Goal: Task Accomplishment & Management: Manage account settings

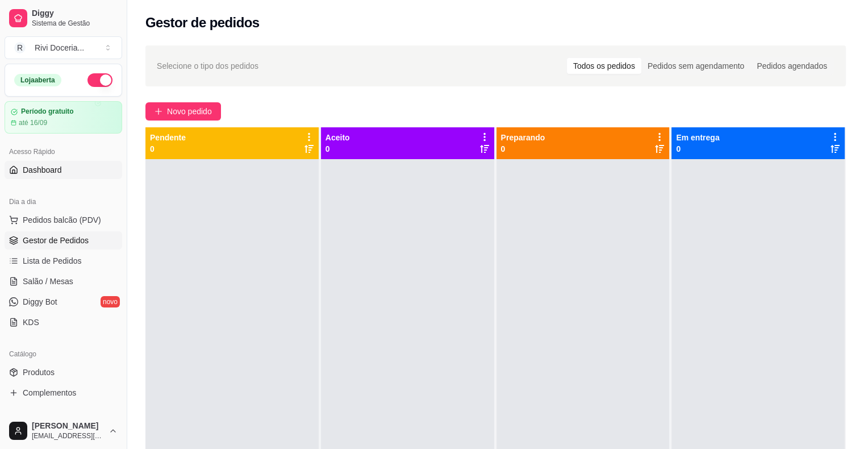
click at [40, 171] on span "Dashboard" at bounding box center [42, 169] width 39 height 11
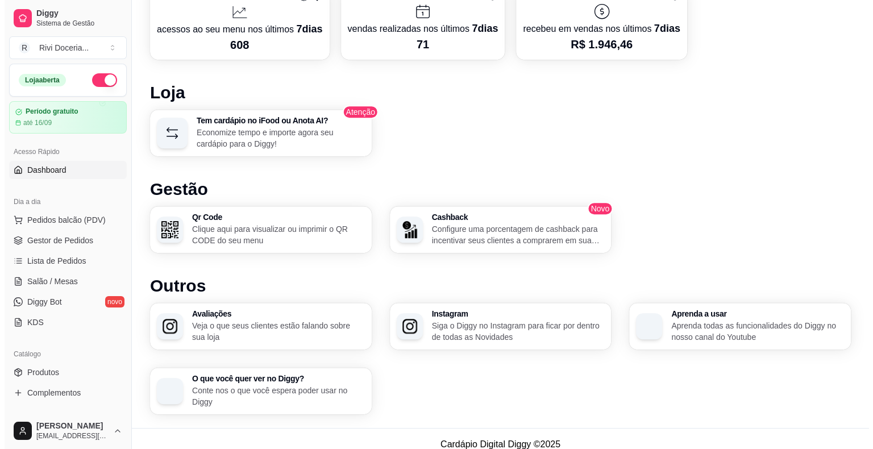
scroll to position [554, 0]
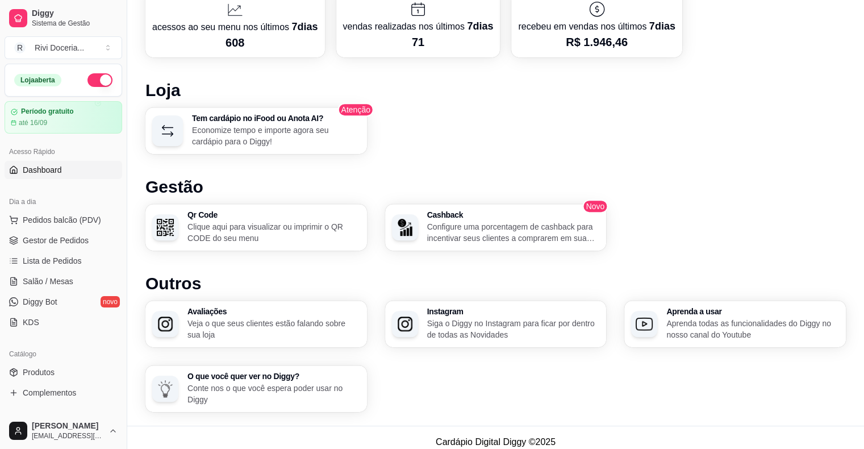
click at [273, 328] on p "Veja o que seus clientes estão falando sobre sua loja" at bounding box center [273, 329] width 173 height 23
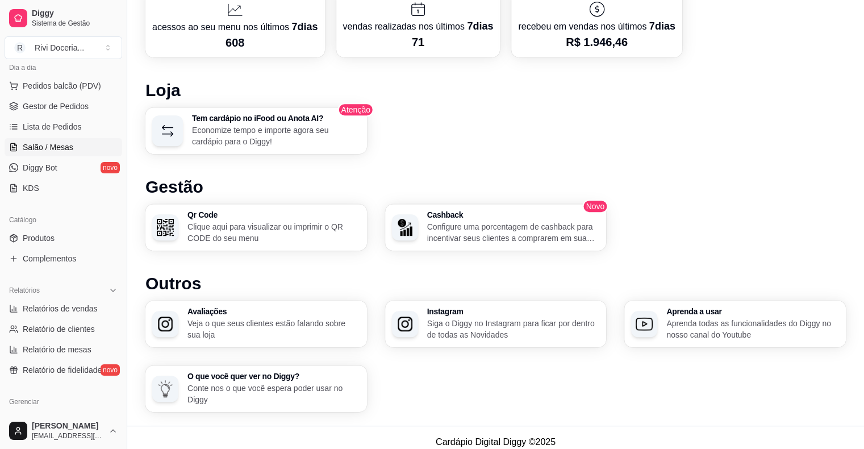
scroll to position [136, 0]
click at [32, 365] on span "Relatório de fidelidade" at bounding box center [62, 367] width 79 height 11
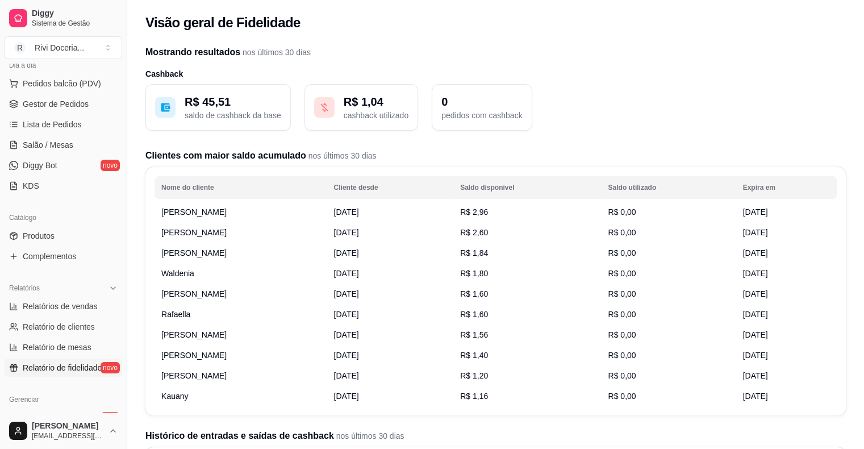
click at [354, 103] on p "R$ 1,04" at bounding box center [376, 102] width 65 height 16
click at [82, 107] on span "Gestor de Pedidos" at bounding box center [56, 103] width 66 height 11
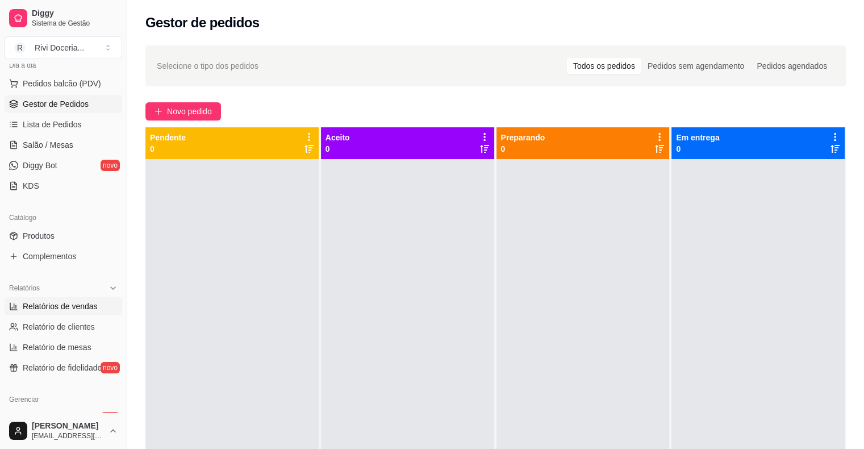
click at [47, 301] on span "Relatórios de vendas" at bounding box center [60, 306] width 75 height 11
select select "ALL"
select select "0"
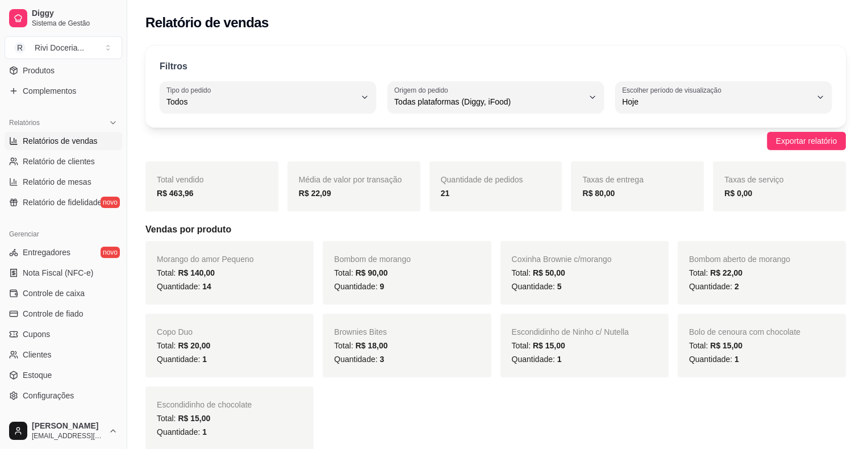
scroll to position [302, 0]
click at [49, 294] on span "Controle de caixa" at bounding box center [54, 292] width 62 height 11
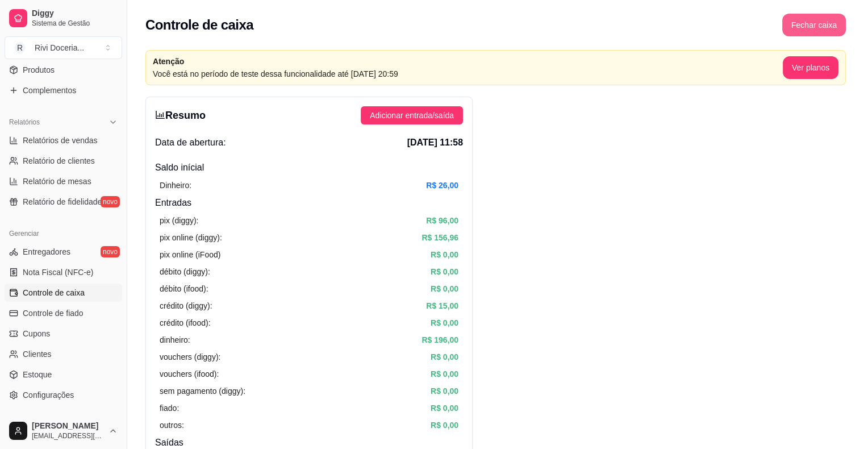
click at [807, 23] on button "Fechar caixa" at bounding box center [814, 25] width 64 height 23
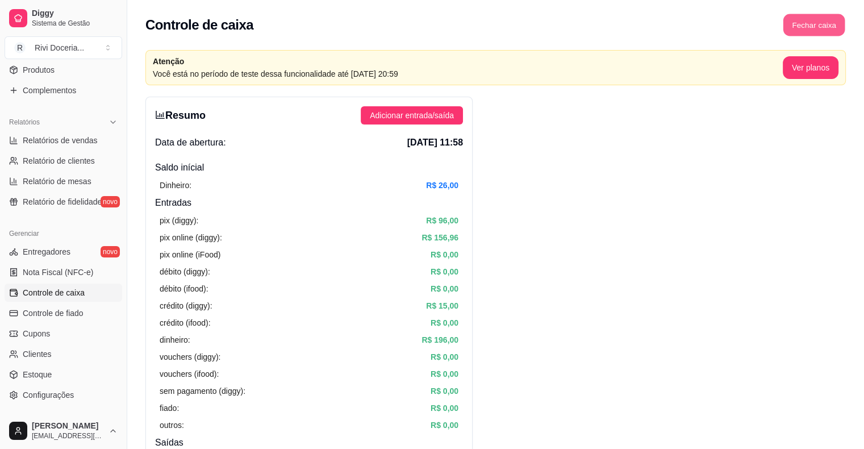
click at [804, 23] on button "Fechar caixa" at bounding box center [814, 25] width 62 height 22
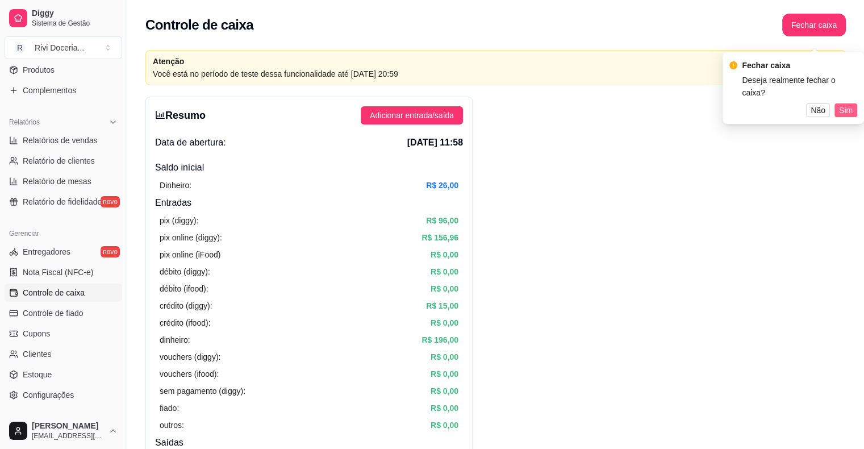
click at [851, 104] on span "Sim" at bounding box center [846, 110] width 14 height 12
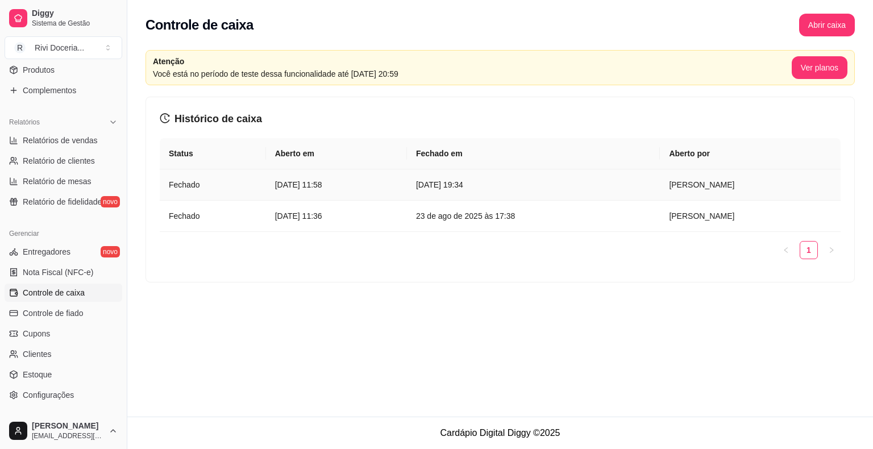
click at [407, 173] on td "24 de ago de 2025 às 11:58" at bounding box center [336, 184] width 141 height 31
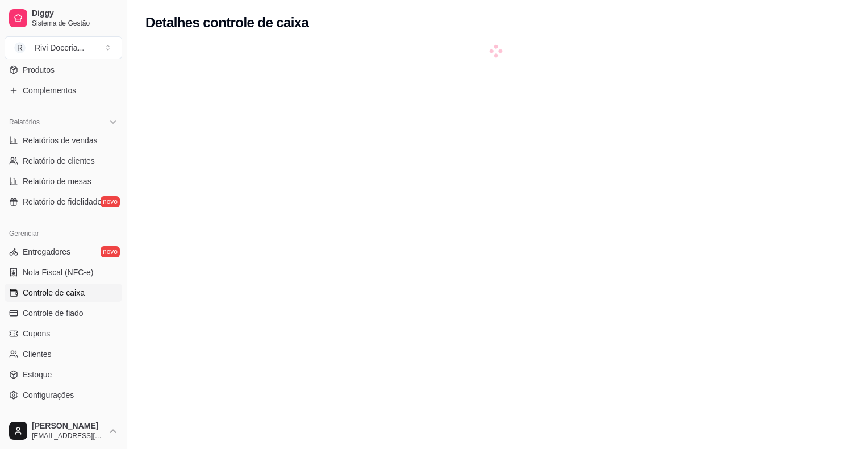
click at [462, 226] on div at bounding box center [495, 269] width 700 height 449
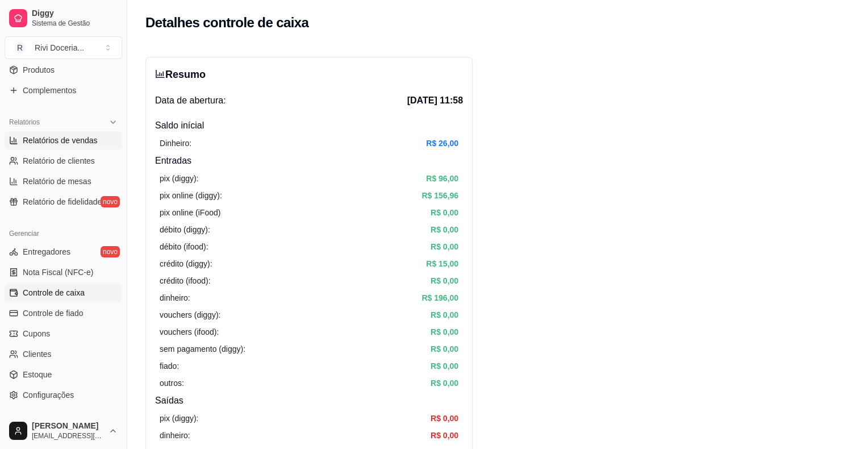
click at [60, 135] on span "Relatórios de vendas" at bounding box center [60, 140] width 75 height 11
select select "ALL"
select select "0"
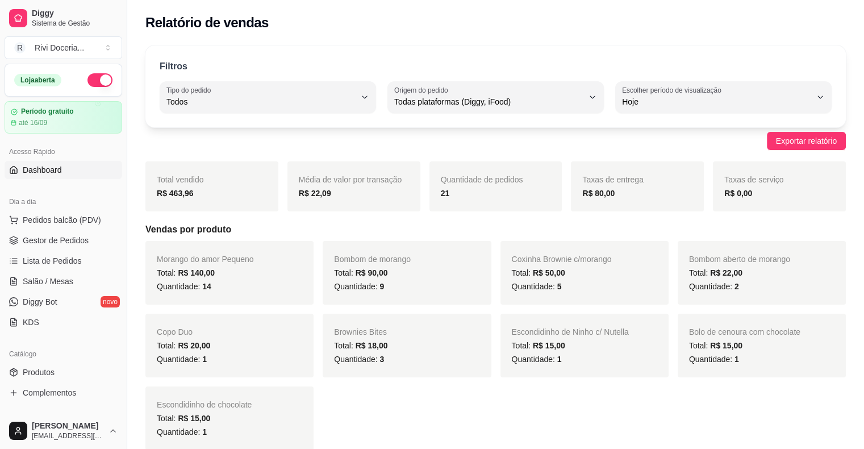
click at [50, 172] on span "Dashboard" at bounding box center [42, 169] width 39 height 11
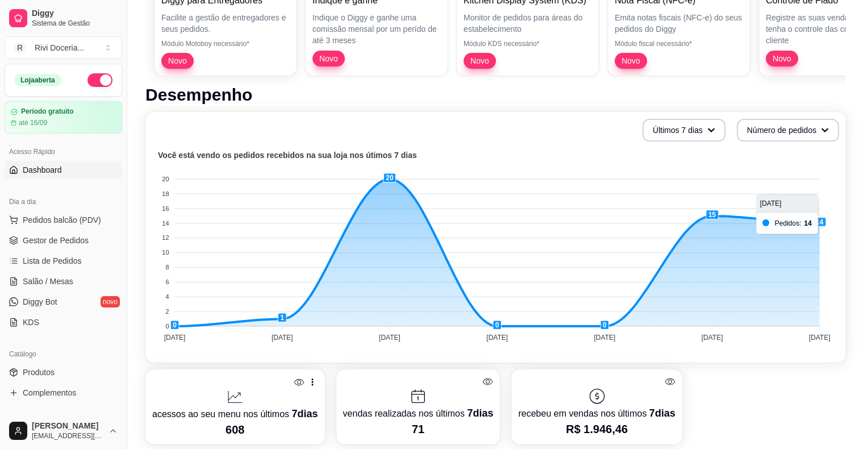
scroll to position [166, 0]
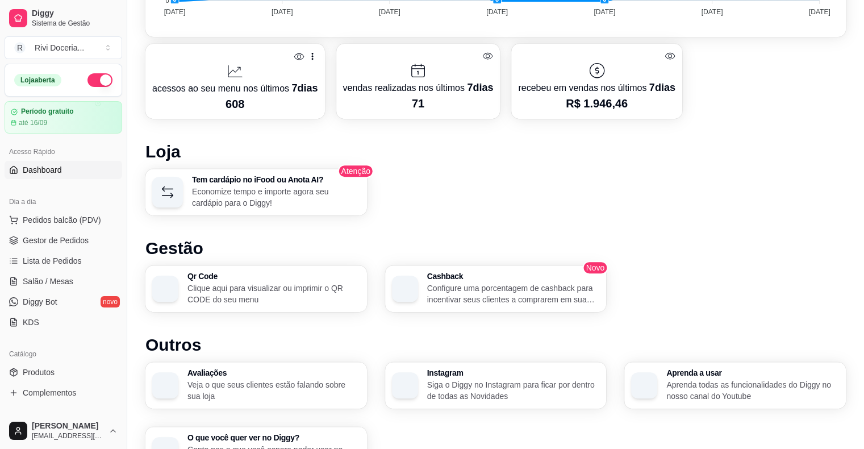
scroll to position [495, 0]
